Goal: Task Accomplishment & Management: Use online tool/utility

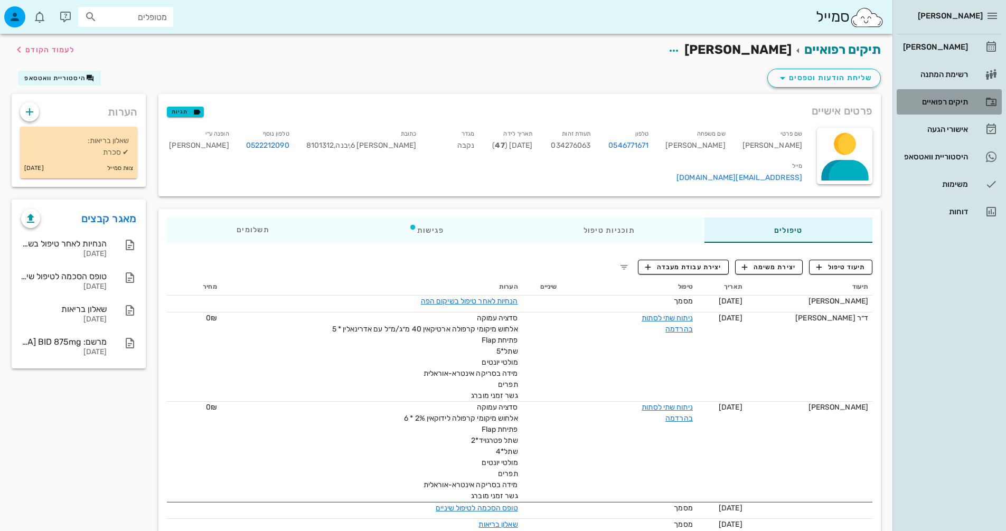
click at [949, 110] on div "תיקים רפואיים" at bounding box center [934, 101] width 67 height 17
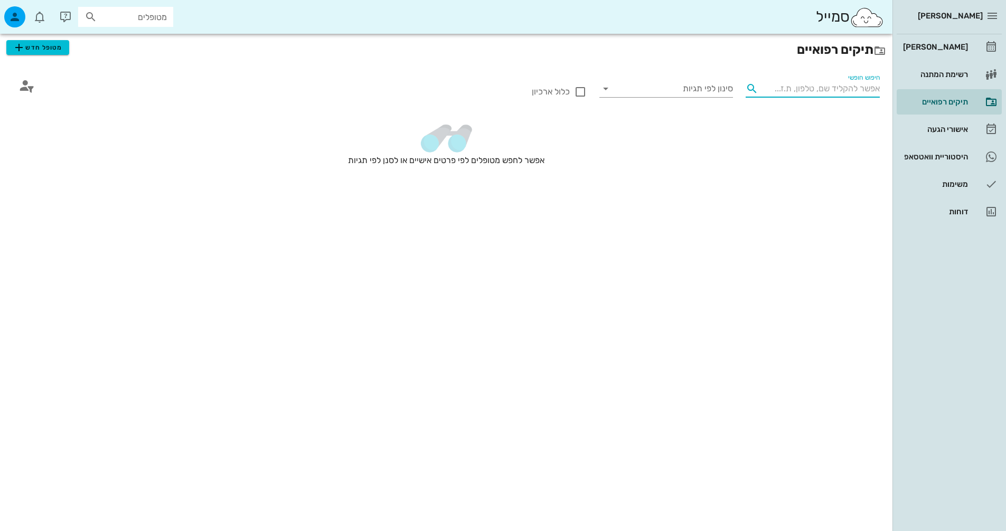
click at [811, 94] on input "חיפוש חופשי" at bounding box center [821, 88] width 117 height 17
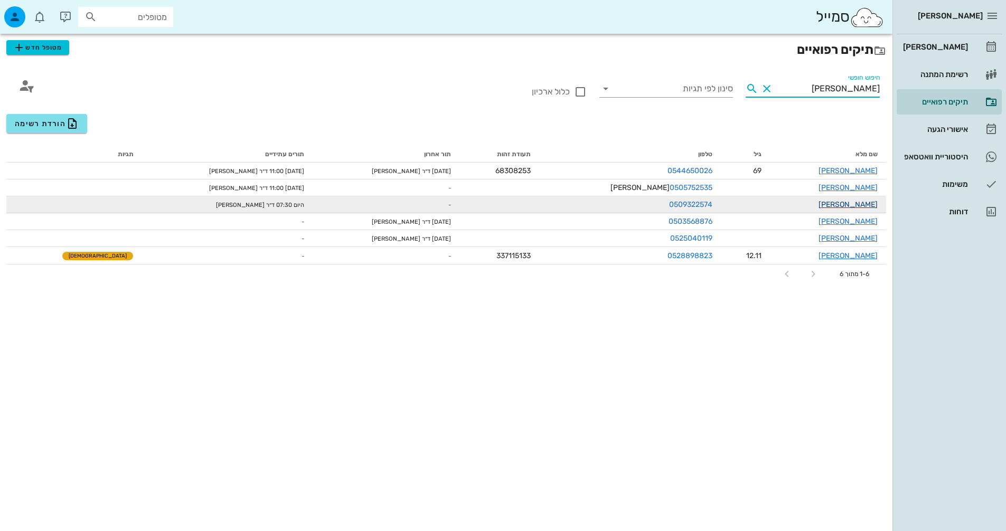
type input "יוס"
click at [858, 206] on link "יוסף טרגנו" at bounding box center [847, 204] width 59 height 9
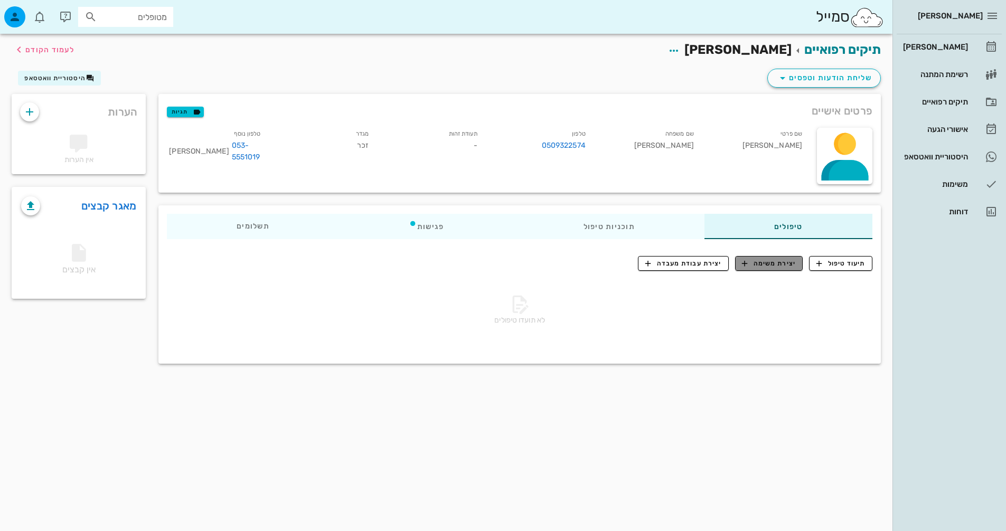
click at [766, 266] on span "יצירת משימה" at bounding box center [769, 264] width 54 height 10
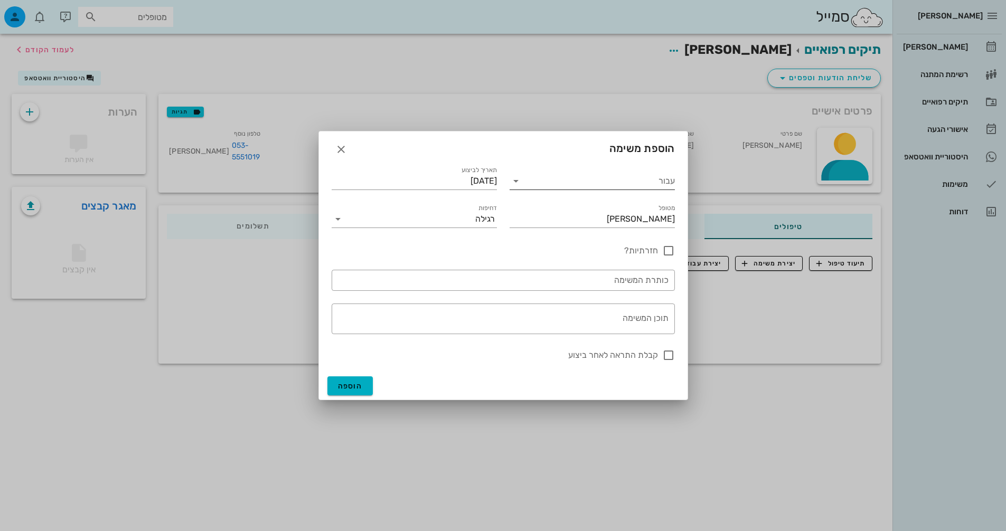
click at [617, 175] on input "עבור" at bounding box center [599, 181] width 150 height 17
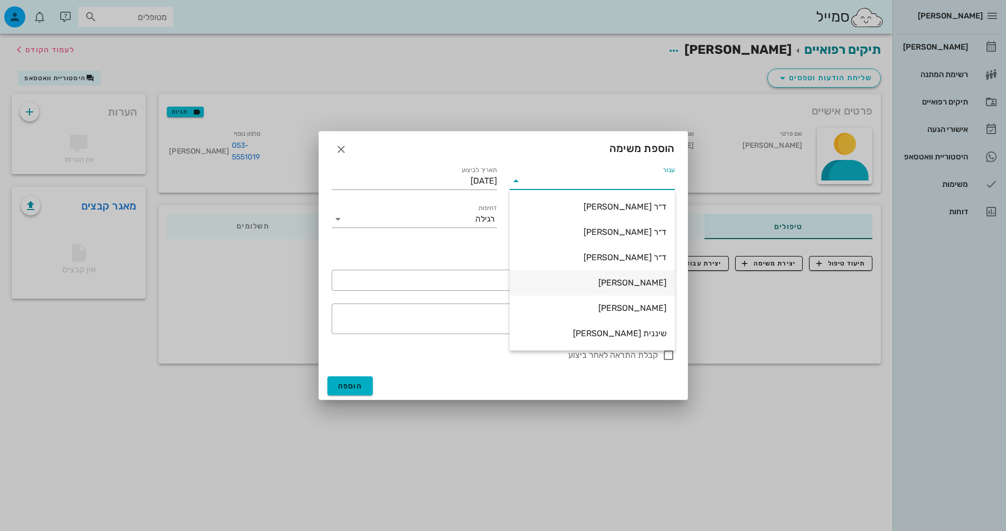
click at [638, 289] on div "[PERSON_NAME]" at bounding box center [592, 282] width 148 height 23
type input "[PERSON_NAME]"
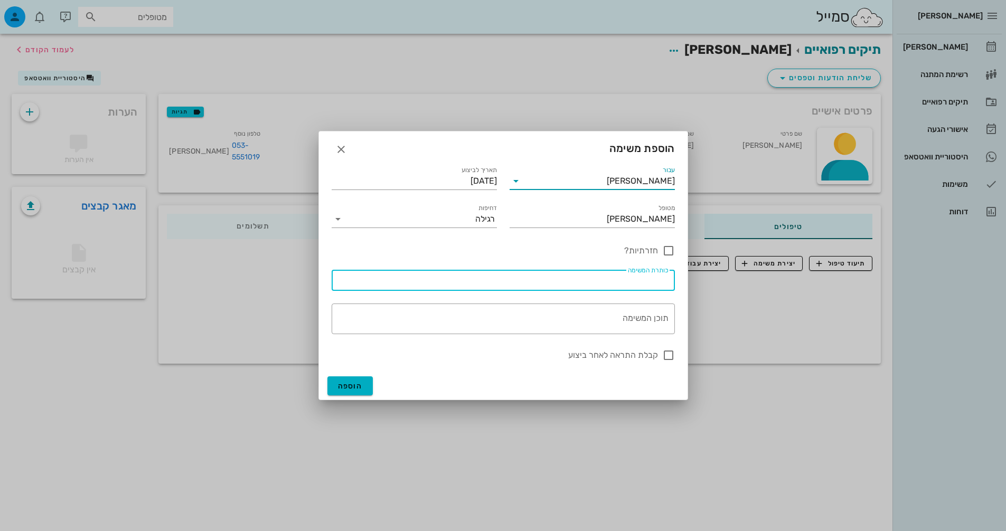
click at [609, 280] on input "כותרת המשימה" at bounding box center [503, 280] width 331 height 17
type input "טפסים"
click at [407, 217] on input "דחיפות" at bounding box center [410, 219] width 129 height 17
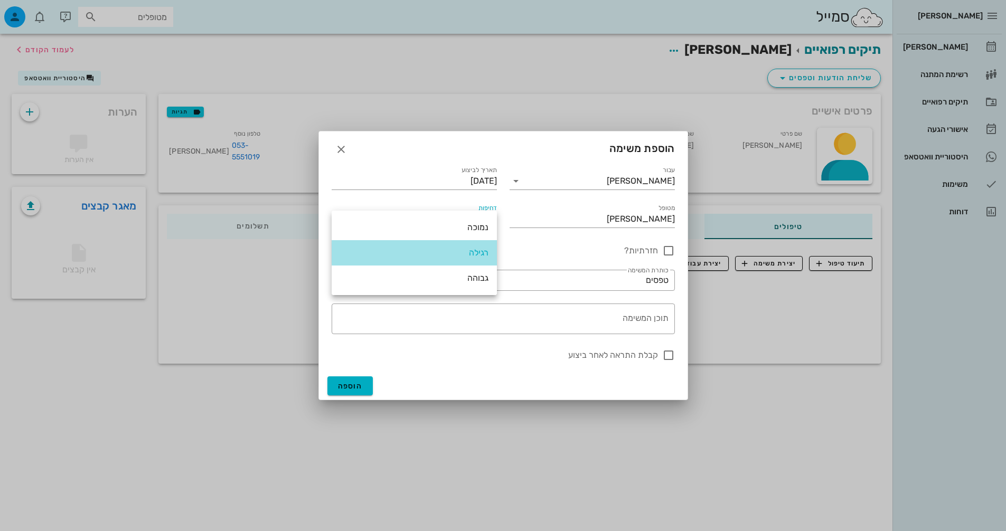
click at [452, 258] on div "רגילה" at bounding box center [414, 252] width 148 height 23
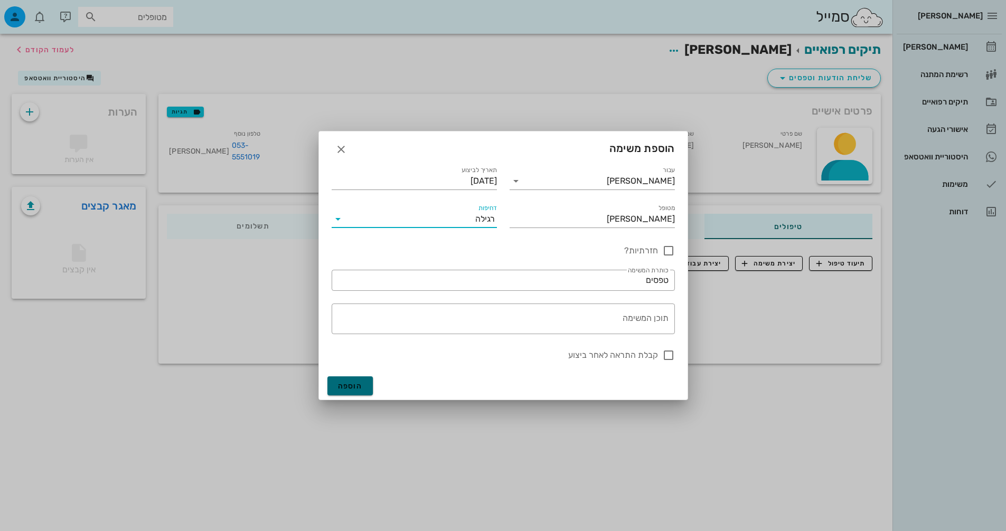
click at [352, 389] on span "הוספה" at bounding box center [350, 386] width 25 height 9
